Goal: Navigation & Orientation: Find specific page/section

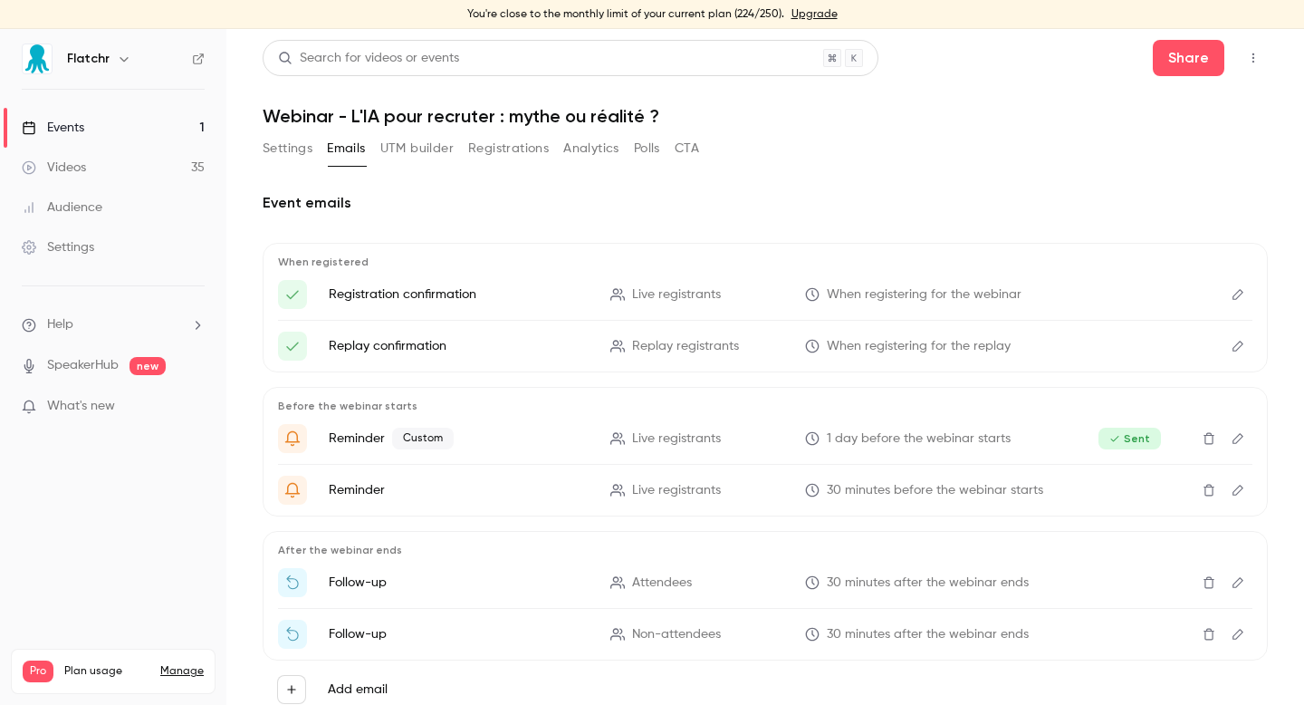
scroll to position [61, 0]
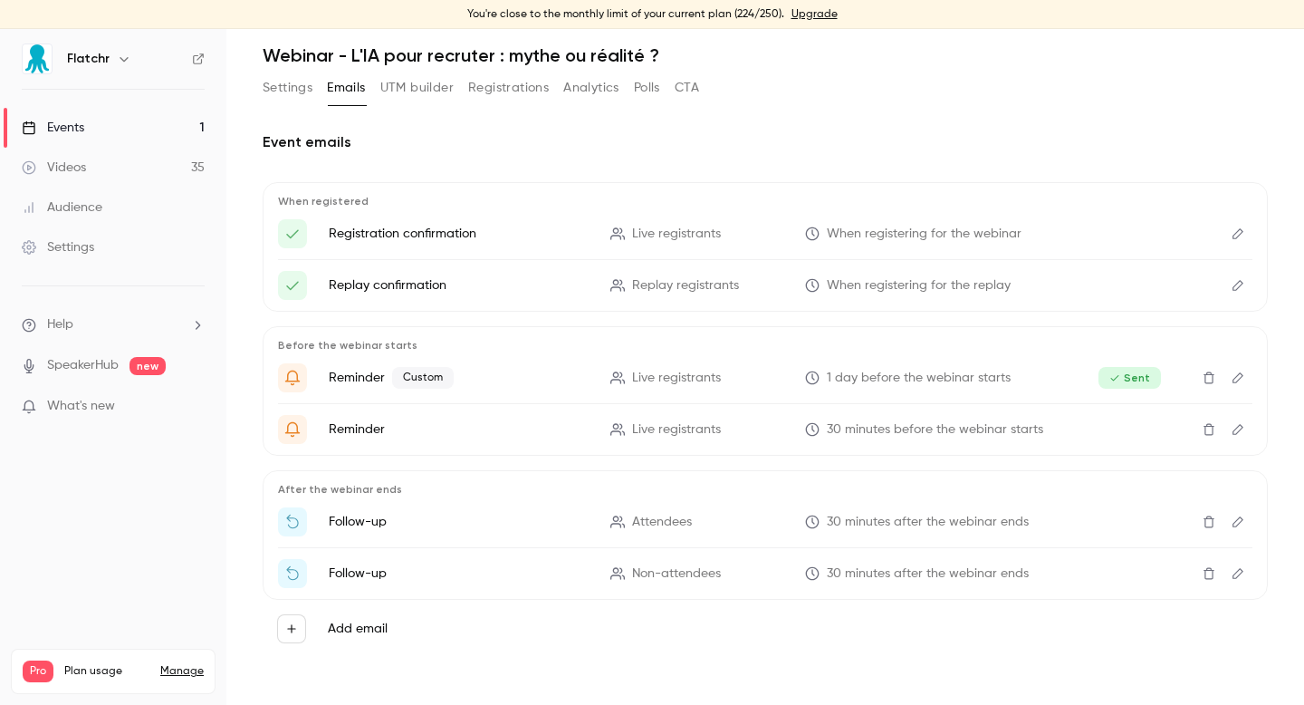
click at [100, 140] on link "Events 1" at bounding box center [113, 128] width 226 height 40
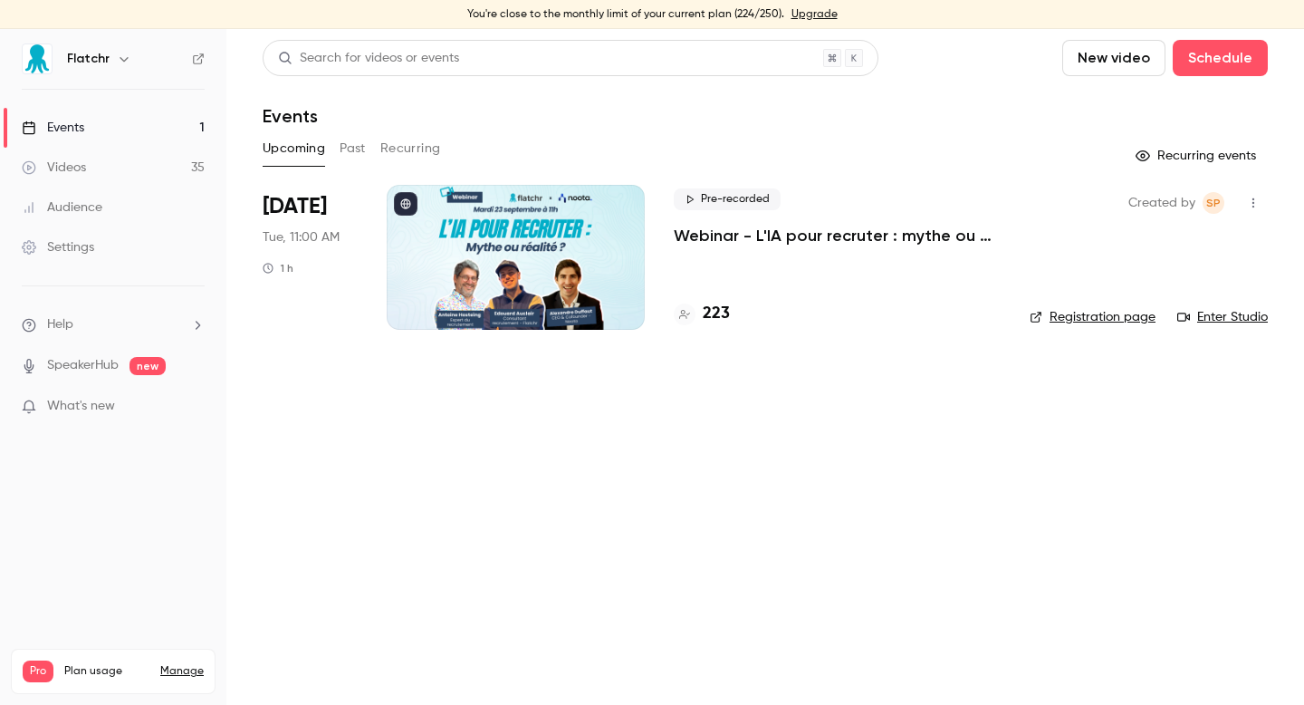
click at [555, 264] on div at bounding box center [516, 257] width 258 height 145
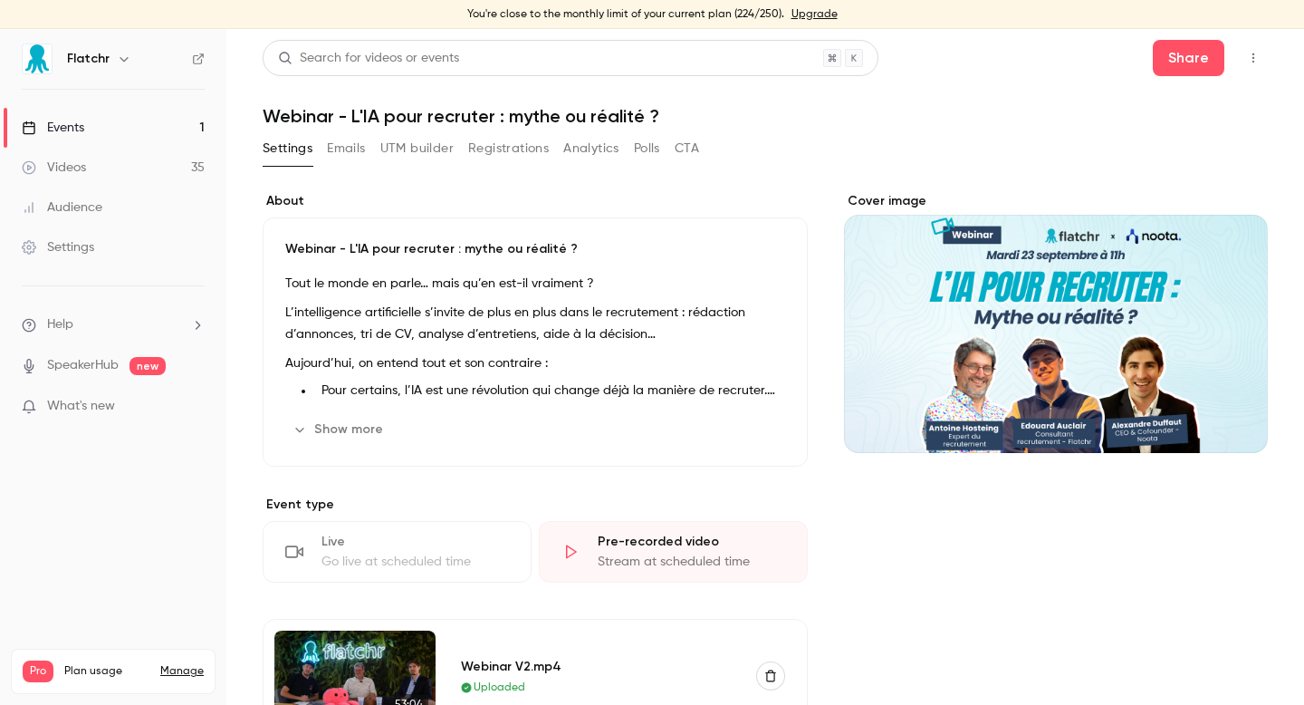
click at [171, 124] on link "Events 1" at bounding box center [113, 128] width 226 height 40
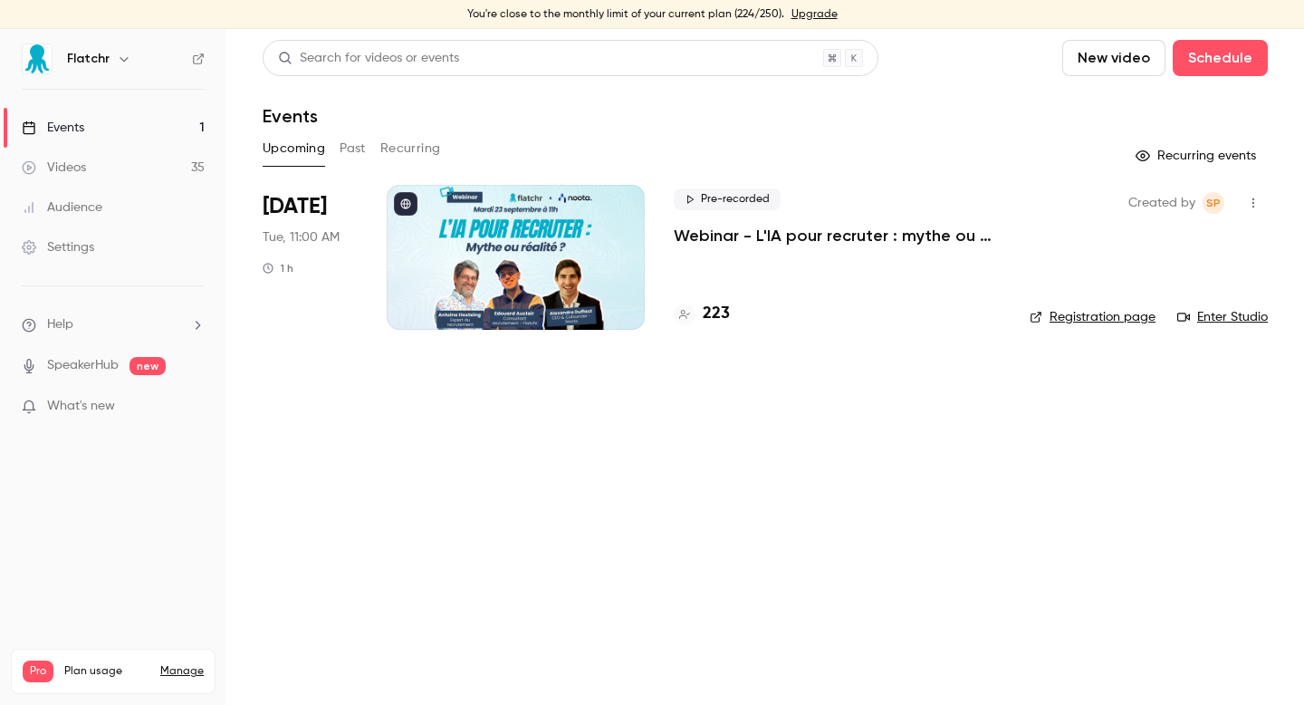
click at [1219, 310] on link "Enter Studio" at bounding box center [1222, 317] width 91 height 18
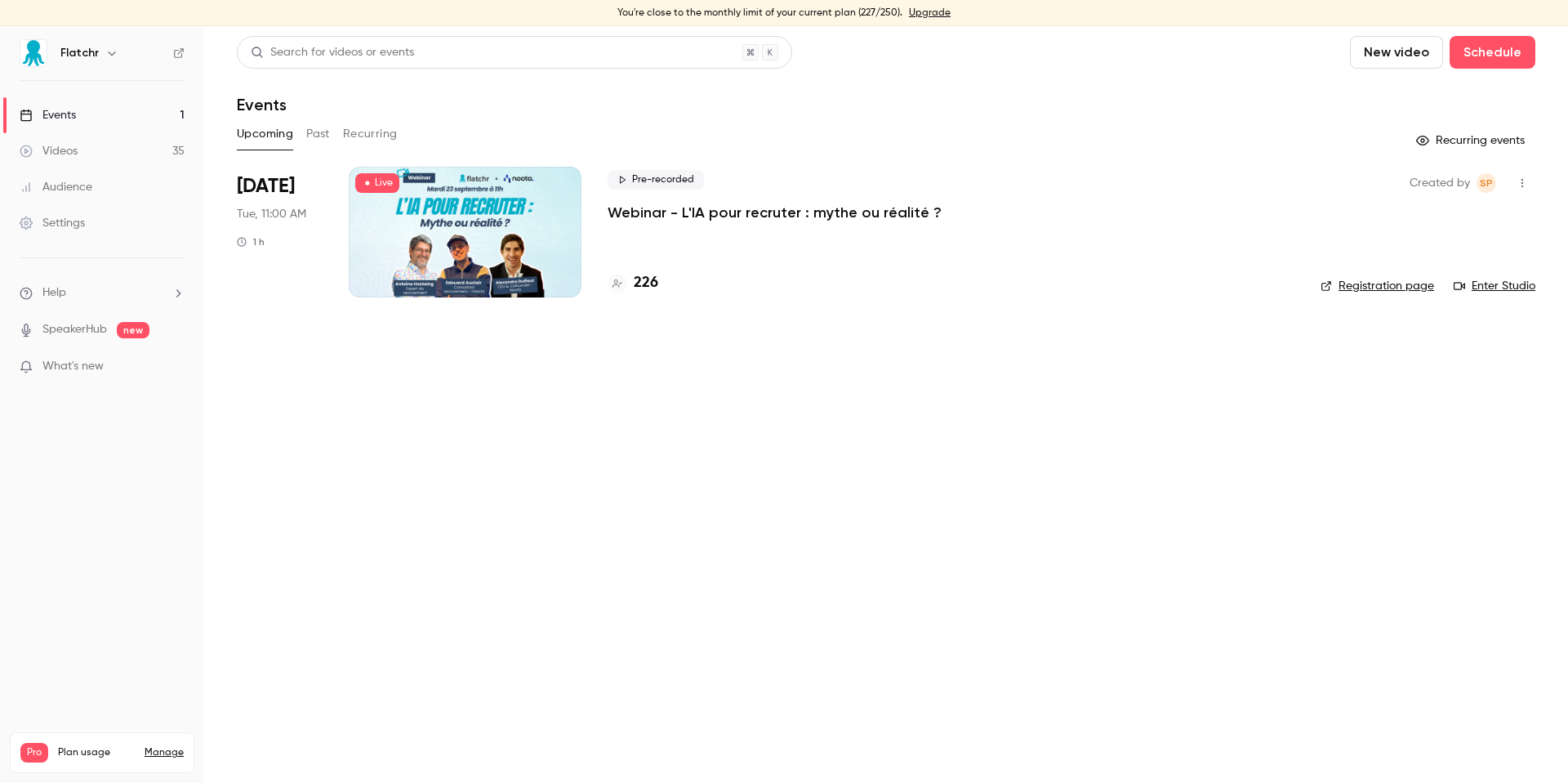
click at [1390, 284] on link "Registration page" at bounding box center [1378, 286] width 114 height 16
click at [1429, 375] on main "Search for videos or events New video Schedule Events Upcoming Past Recurring R…" at bounding box center [885, 404] width 1364 height 757
click at [1500, 288] on link "Enter Studio" at bounding box center [1494, 286] width 82 height 16
click at [697, 418] on main "Search for videos or events New video Schedule Events Upcoming Past Recurring R…" at bounding box center [885, 404] width 1364 height 757
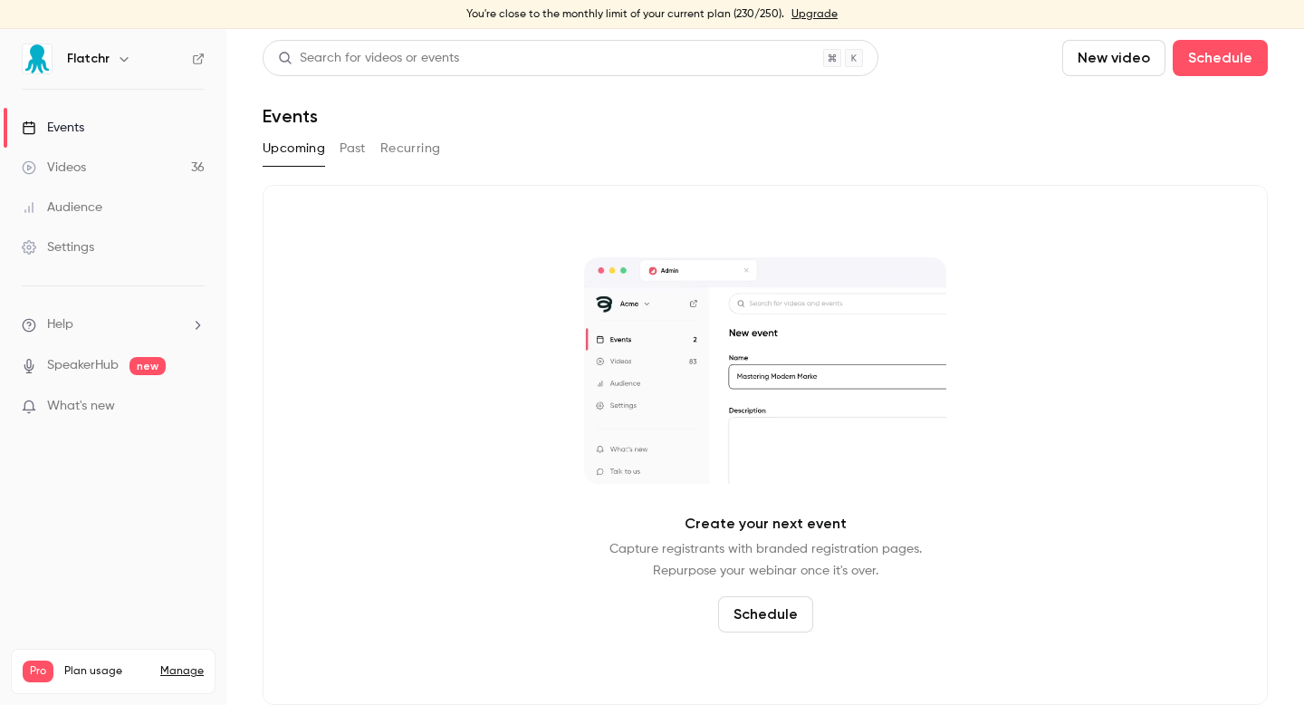
click at [114, 162] on link "Videos 36" at bounding box center [113, 168] width 226 height 40
